Goal: Task Accomplishment & Management: Complete application form

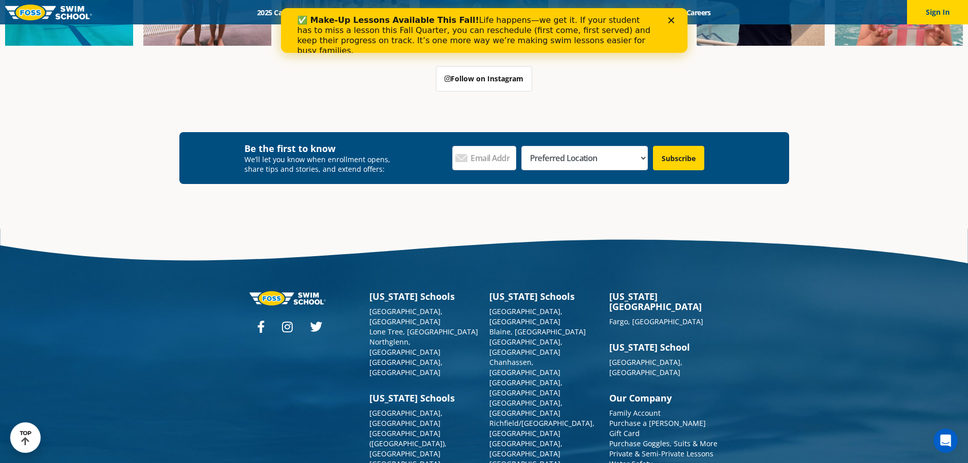
scroll to position [3769, 0]
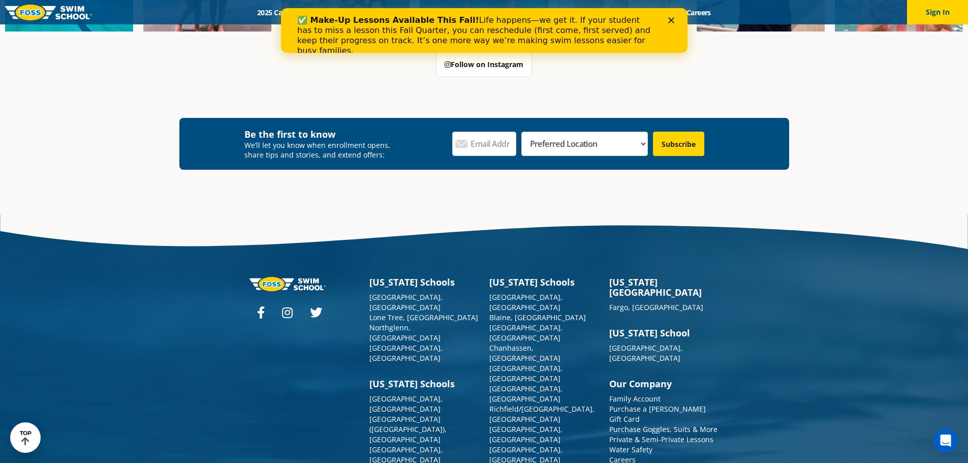
scroll to position [3783, 0]
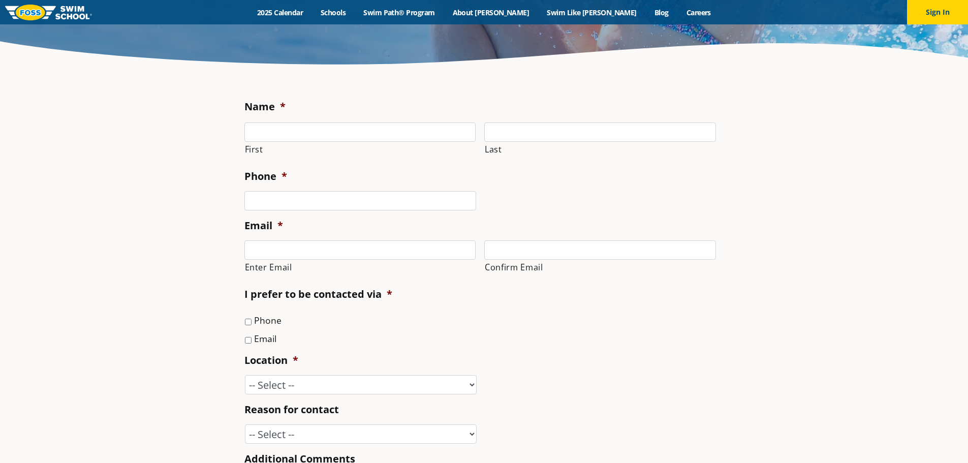
scroll to position [254, 0]
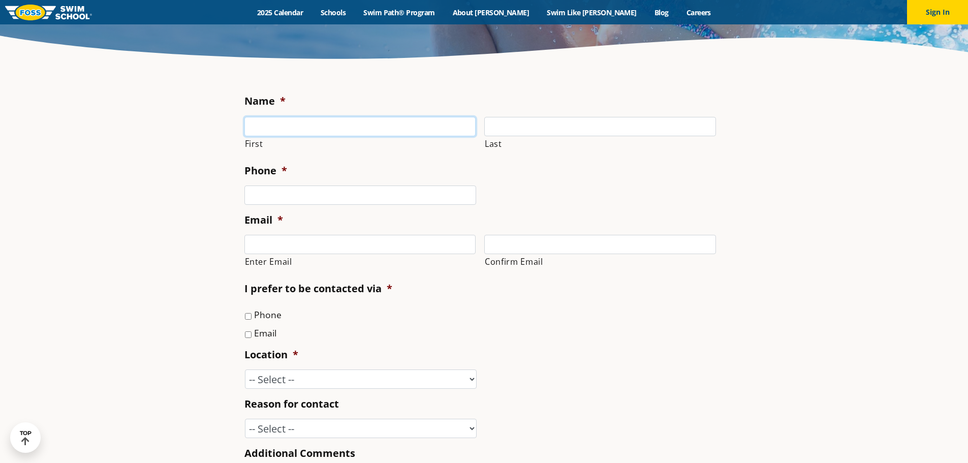
click at [291, 130] on input "First" at bounding box center [360, 126] width 232 height 19
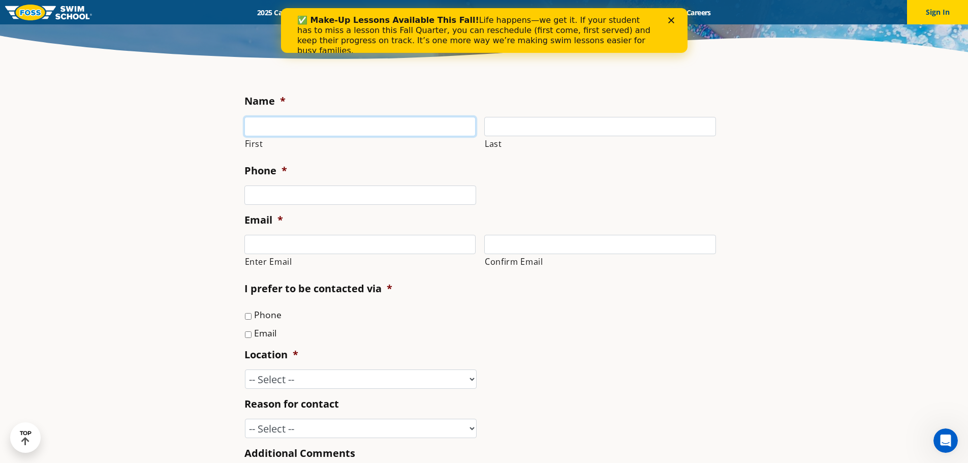
scroll to position [0, 0]
type input "Jillian"
type input "Lohmeyer"
type input "8474311785"
type input "jill.dicola@gmail.com"
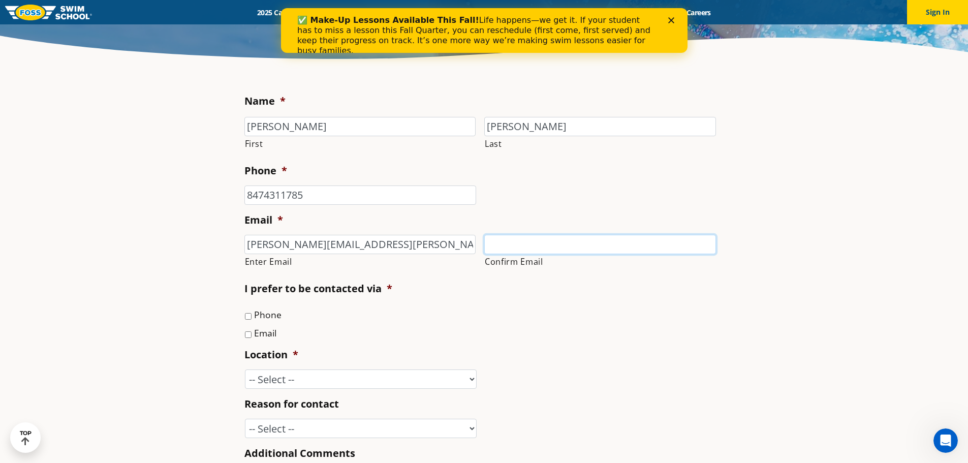
type input "jill.dicola@gmail.com"
type input "(847) 431-1785"
drag, startPoint x: 384, startPoint y: 249, endPoint x: 204, endPoint y: 245, distance: 180.4
click at [204, 245] on section "Name * Jillian First Lohmeyer Last Phone * (847) 431-1785 Email * jill.dicola@g…" at bounding box center [484, 375] width 968 height 608
type input "jillian.lohmeyer@gmail.com"
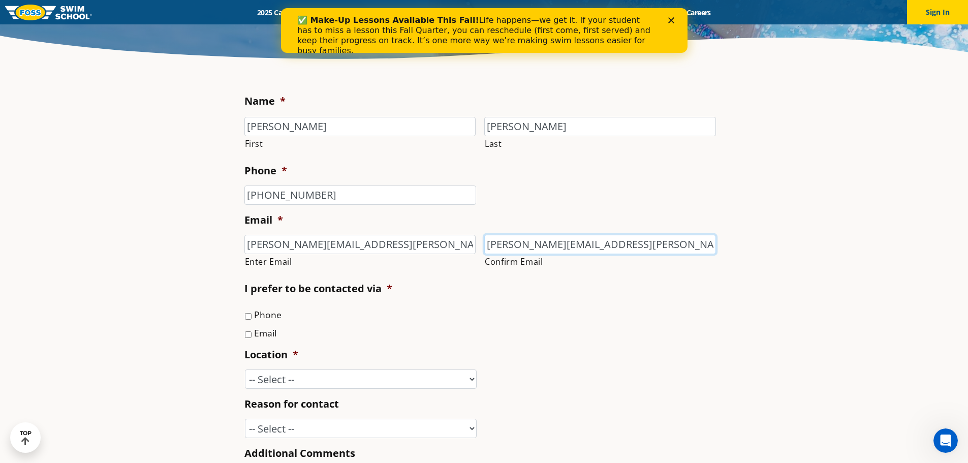
type input "jillian.lohmeyer@gmail.com"
click at [243, 331] on div "Name * Jillian First Lohmeyer Last Phone * (847) 431-1785 Email * jillian.lohme…" at bounding box center [484, 362] width 490 height 563
click at [246, 332] on input "Email" at bounding box center [248, 334] width 7 height 7
checkbox input "true"
click at [296, 379] on select "-- Select -- Ankeny, IA Apple Valley Blaine, MN Burnsville, MN Ballwin, MO Boli…" at bounding box center [361, 378] width 232 height 19
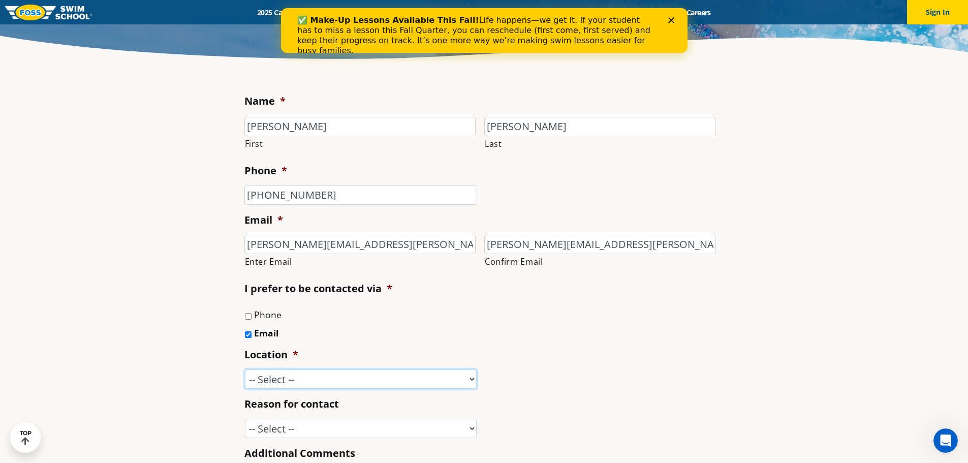
select select "NLS"
click at [245, 369] on select "-- Select -- Ankeny, IA Apple Valley Blaine, MN Burnsville, MN Ballwin, MO Boli…" at bounding box center [361, 378] width 232 height 19
click at [361, 420] on select "-- Select -- Enrollment issue Program question What level is best for my child?…" at bounding box center [361, 428] width 232 height 19
select select "Other"
click at [245, 419] on select "-- Select -- Enrollment issue Program question What level is best for my child?…" at bounding box center [361, 428] width 232 height 19
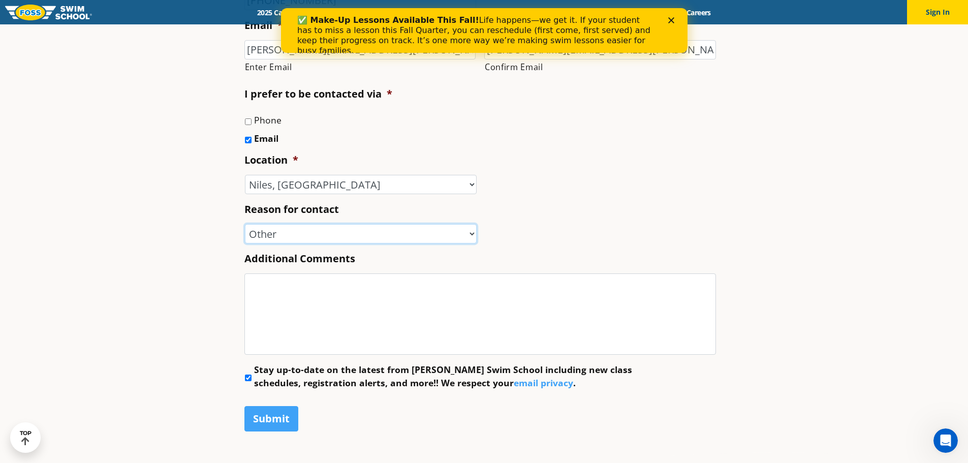
scroll to position [457, 0]
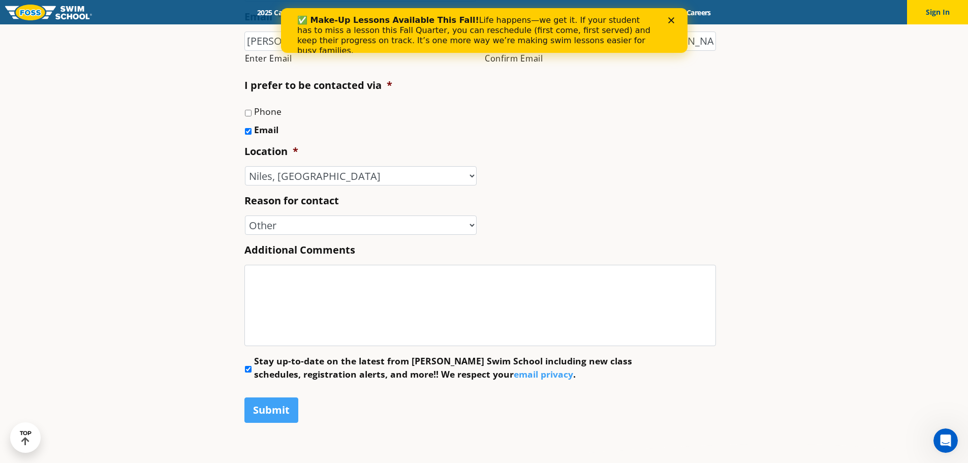
click at [251, 370] on input "Stay up-to-date on the latest from Foss Swim School including new class schedul…" at bounding box center [248, 369] width 7 height 7
checkbox input "false"
